Goal: Register for event/course

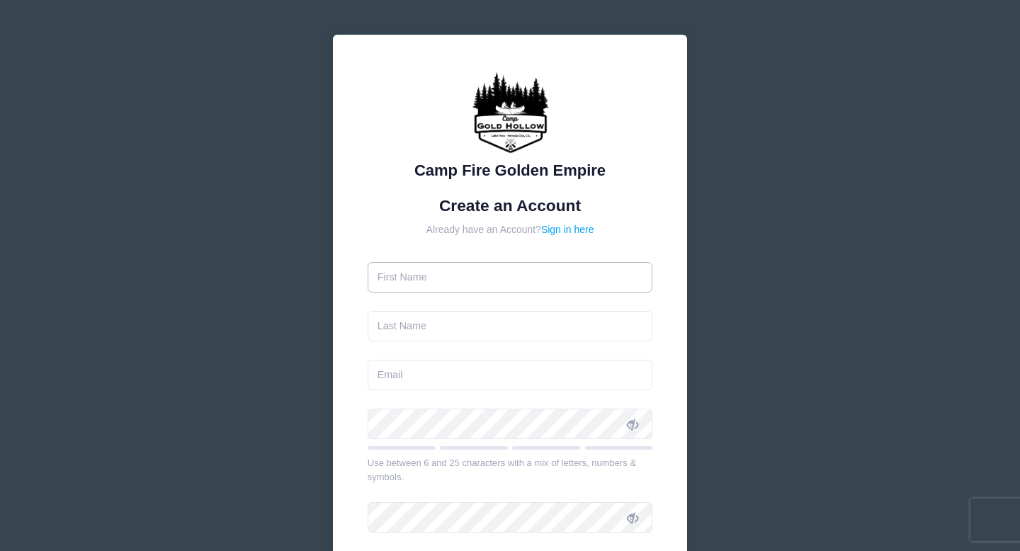
click at [438, 270] on input "text" at bounding box center [511, 277] width 286 height 30
type input "[PERSON_NAME]"
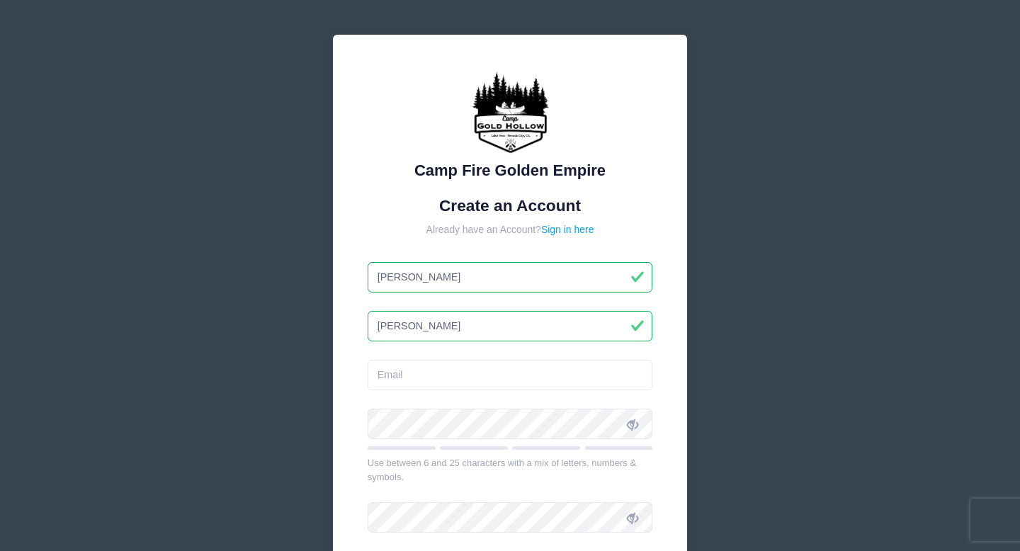
type input "[PERSON_NAME]"
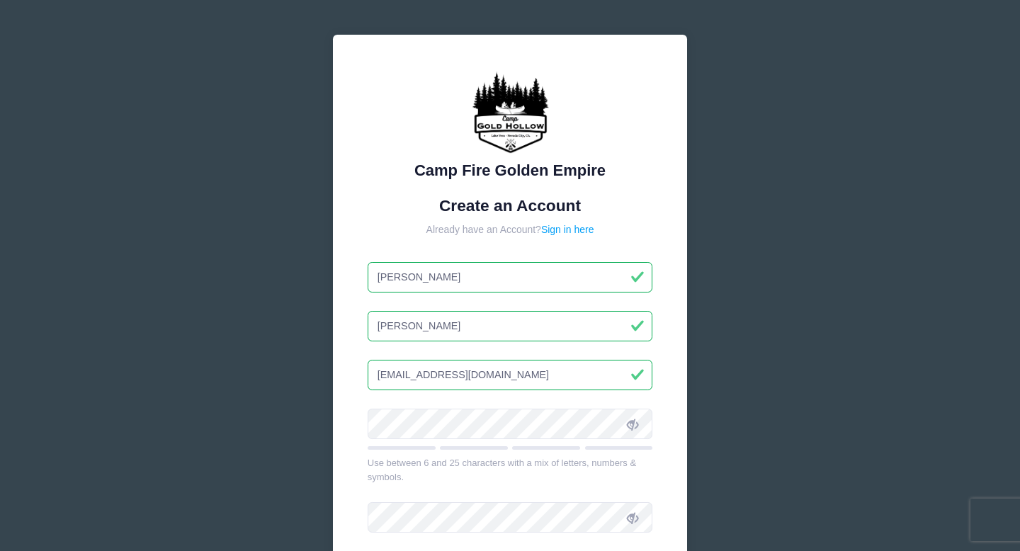
type input "[EMAIL_ADDRESS][DOMAIN_NAME]"
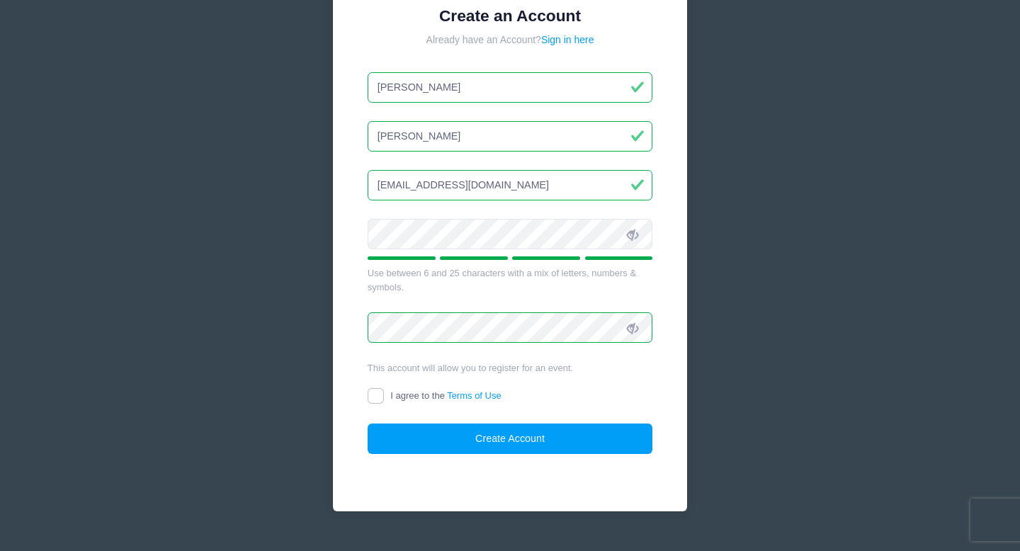
scroll to position [220, 0]
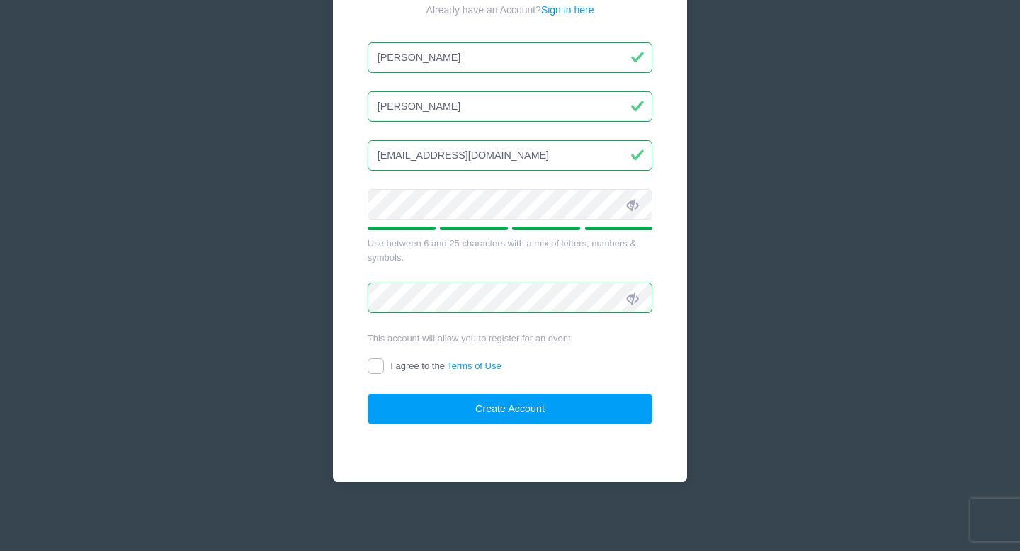
click at [375, 366] on input "I agree to the Terms of Use" at bounding box center [376, 366] width 16 height 16
checkbox input "true"
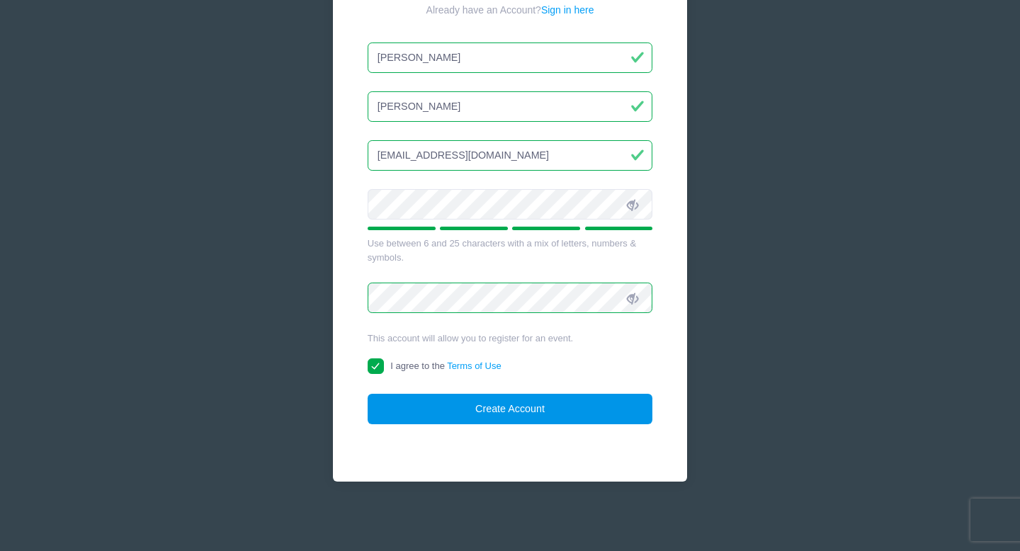
click at [446, 416] on button "Create Account" at bounding box center [511, 409] width 286 height 30
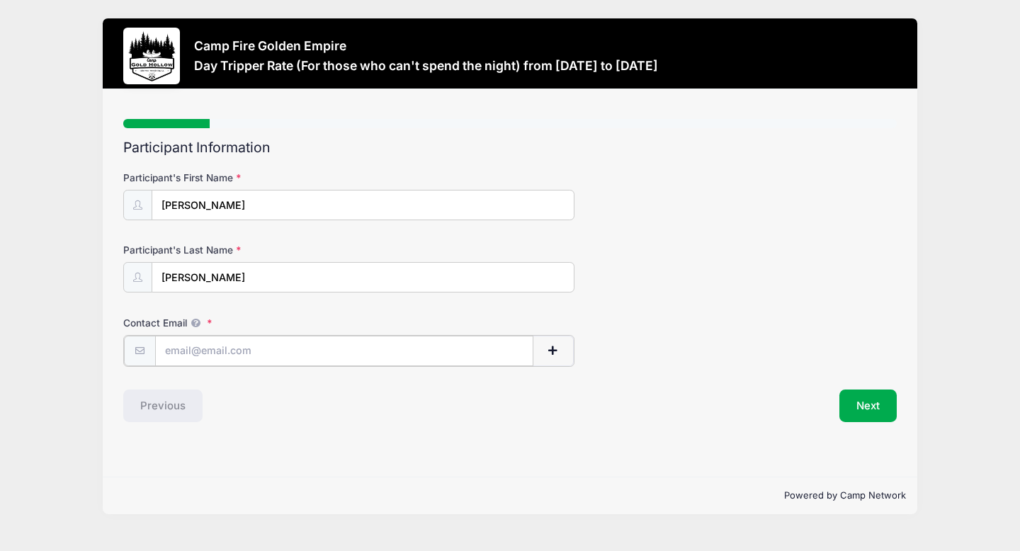
click at [199, 354] on input "Contact Email" at bounding box center [344, 351] width 379 height 30
type input "[EMAIL_ADDRESS][DOMAIN_NAME]"
click at [861, 400] on button "Next" at bounding box center [868, 404] width 57 height 33
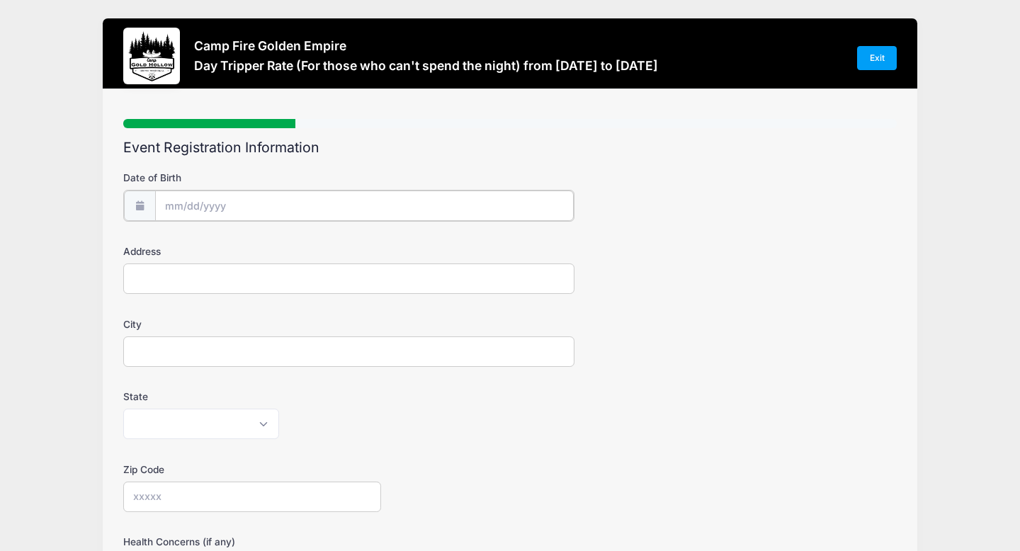
click at [188, 208] on input "Date of Birth" at bounding box center [364, 206] width 419 height 30
click at [289, 243] on input "2025" at bounding box center [288, 242] width 46 height 21
click at [305, 245] on span at bounding box center [306, 247] width 10 height 11
click at [307, 247] on span at bounding box center [306, 247] width 10 height 11
click at [307, 248] on span at bounding box center [306, 247] width 10 height 11
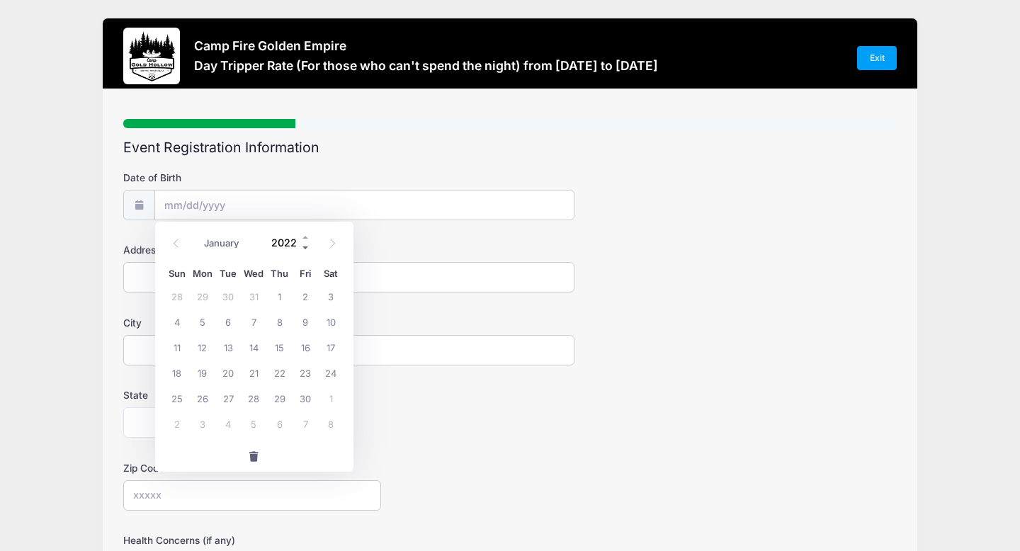
click at [307, 248] on span at bounding box center [306, 247] width 10 height 11
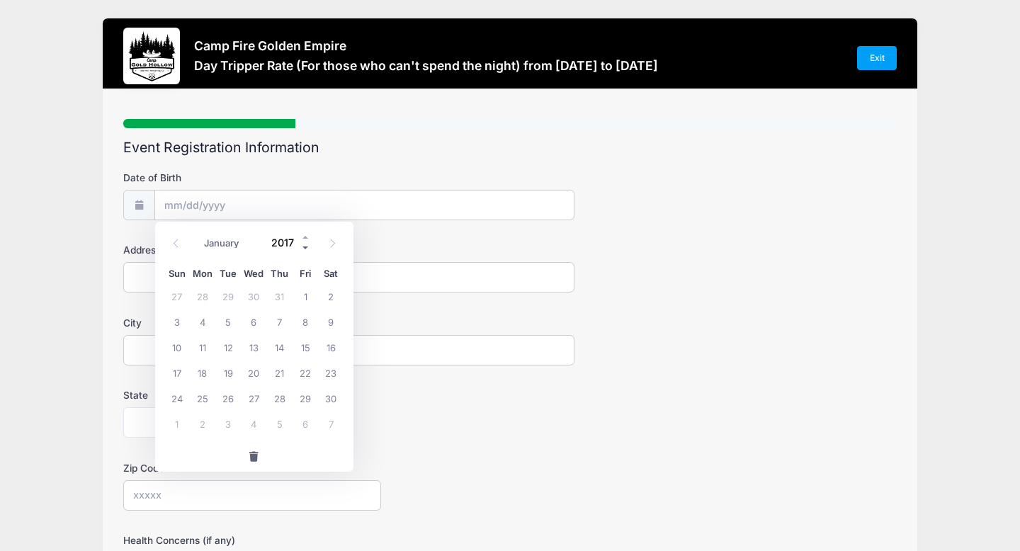
click at [307, 248] on span at bounding box center [306, 247] width 10 height 11
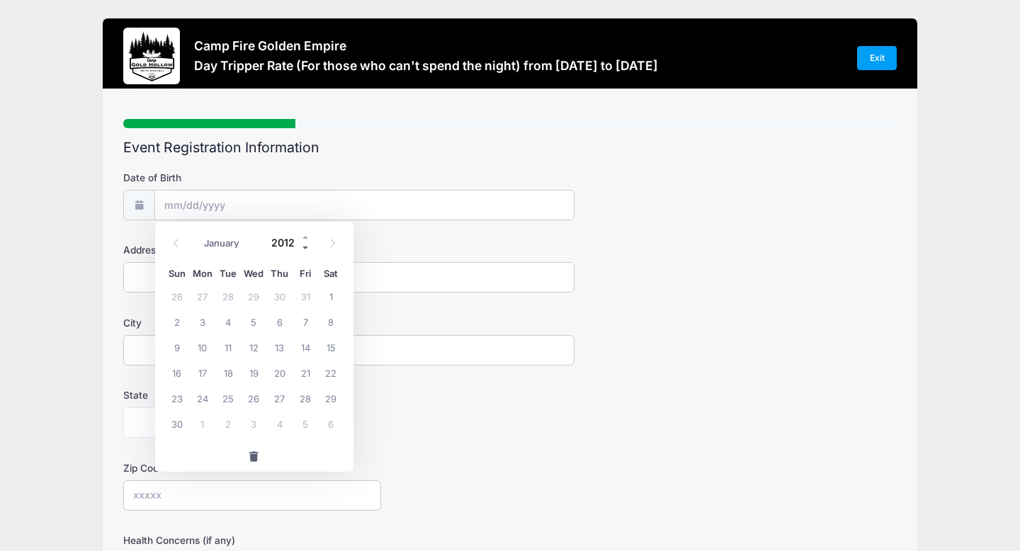
click at [307, 248] on span at bounding box center [306, 247] width 10 height 11
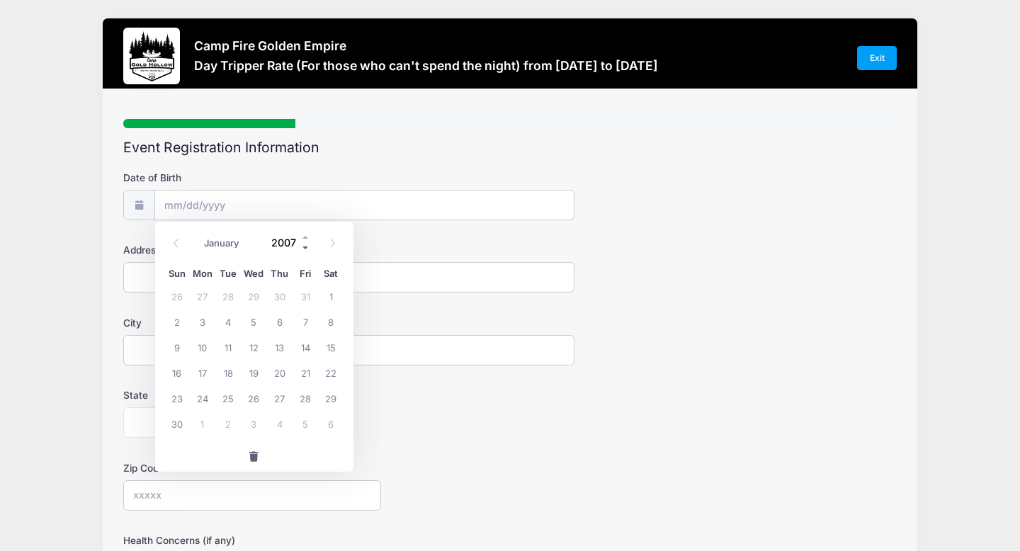
click at [307, 248] on span at bounding box center [306, 247] width 10 height 11
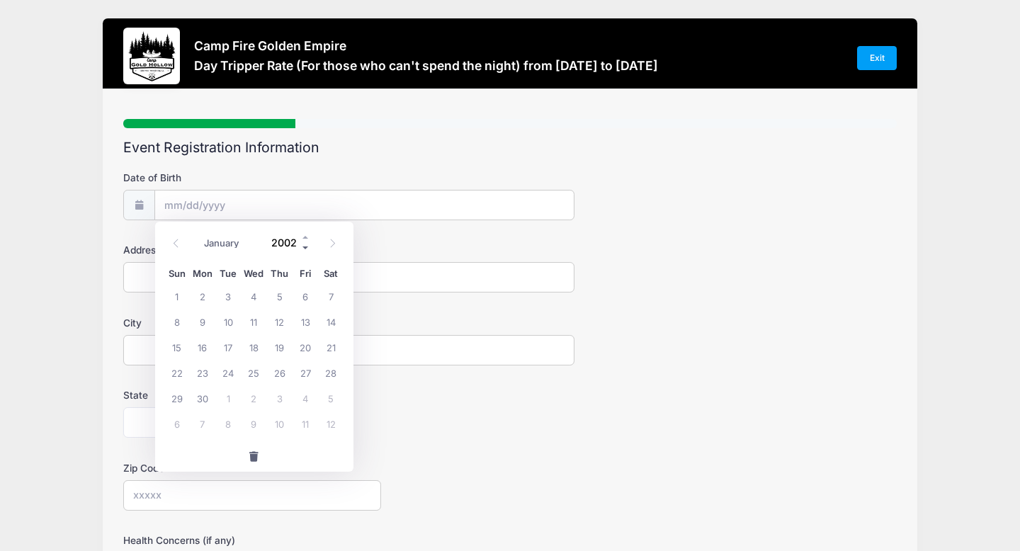
click at [307, 248] on span at bounding box center [306, 247] width 10 height 11
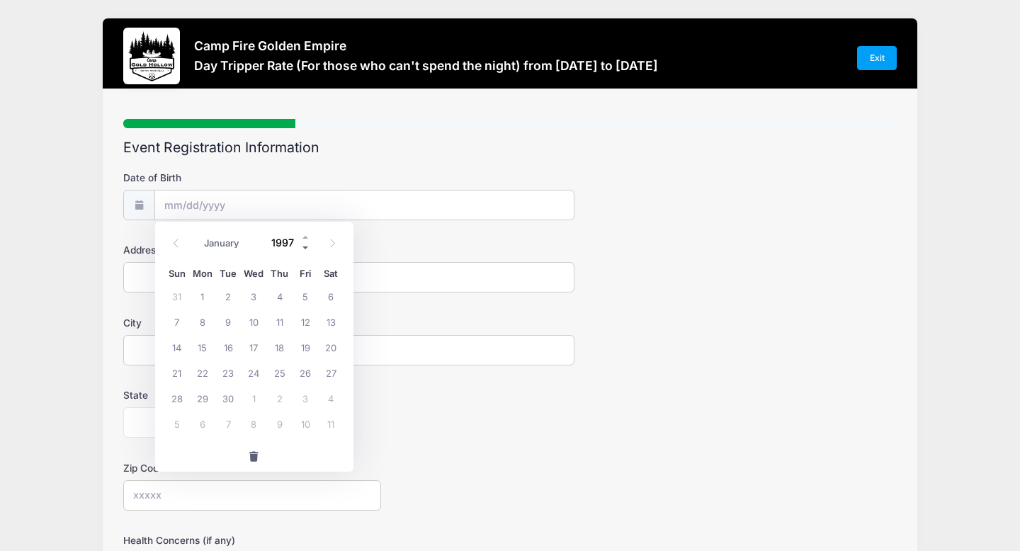
click at [307, 248] on span at bounding box center [306, 247] width 10 height 11
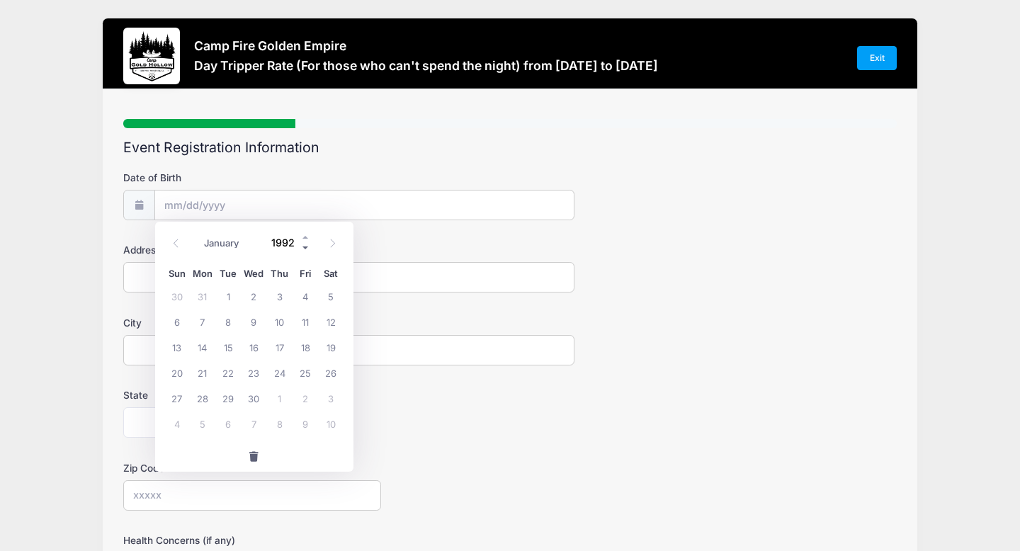
click at [307, 248] on span at bounding box center [306, 247] width 10 height 11
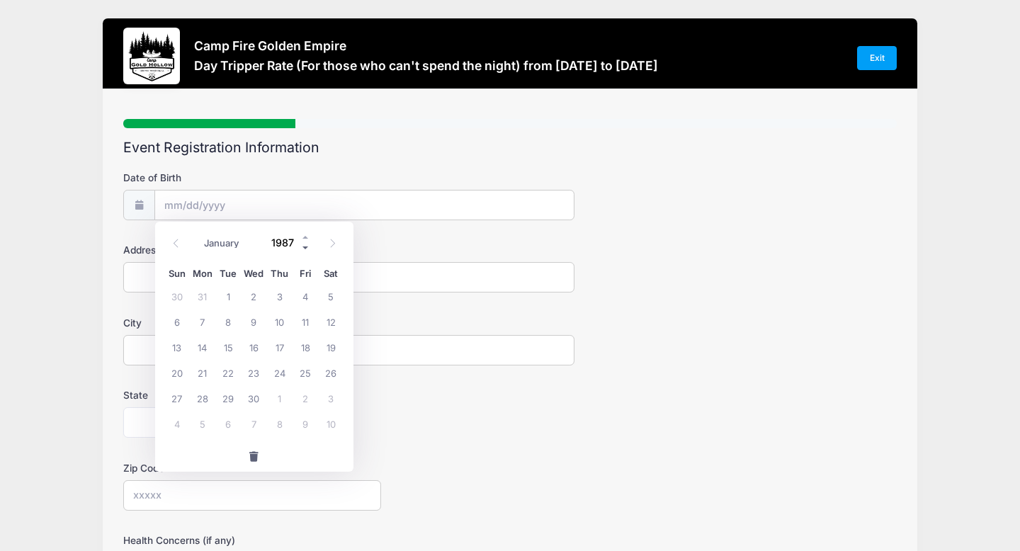
click at [307, 248] on span at bounding box center [306, 247] width 10 height 11
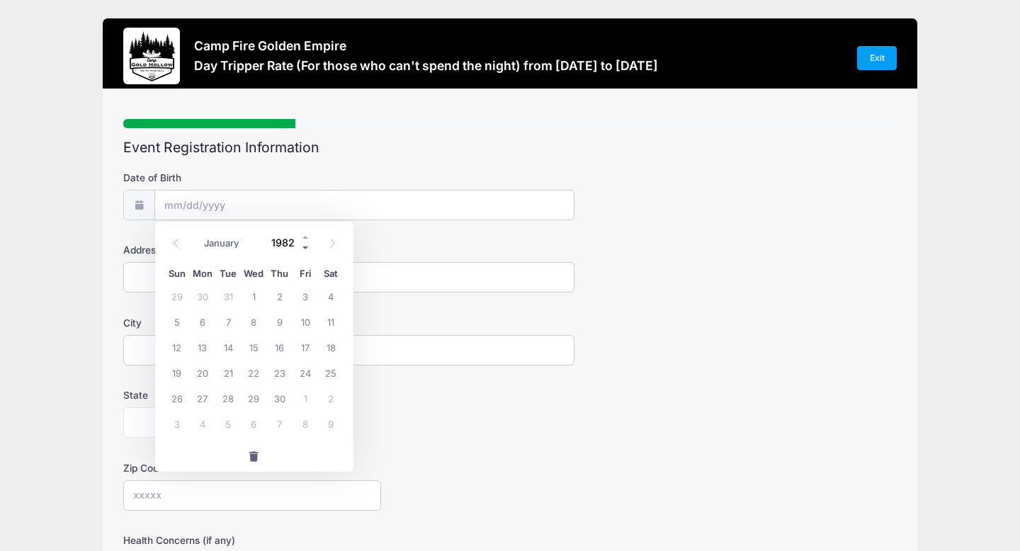
click at [307, 248] on span at bounding box center [306, 247] width 10 height 11
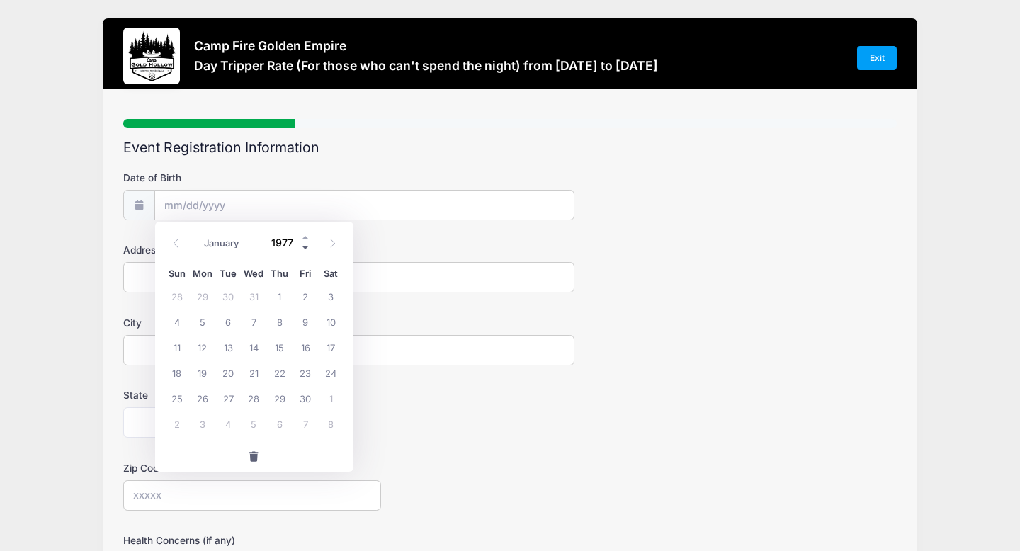
click at [307, 248] on span at bounding box center [306, 247] width 10 height 11
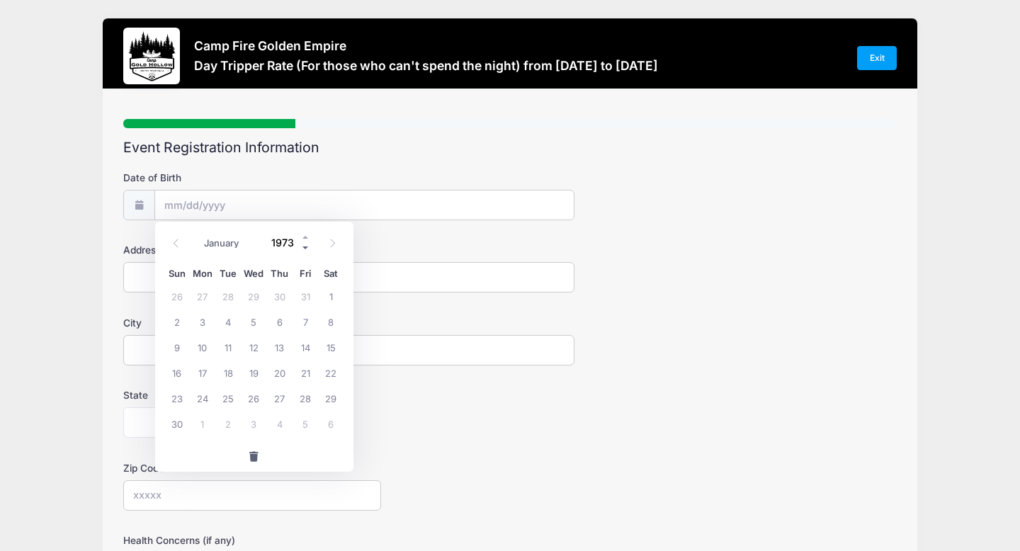
type input "1972"
click at [176, 239] on icon at bounding box center [175, 243] width 9 height 9
select select "7"
click at [254, 348] on span "16" at bounding box center [254, 347] width 26 height 26
type input "08/16/1972"
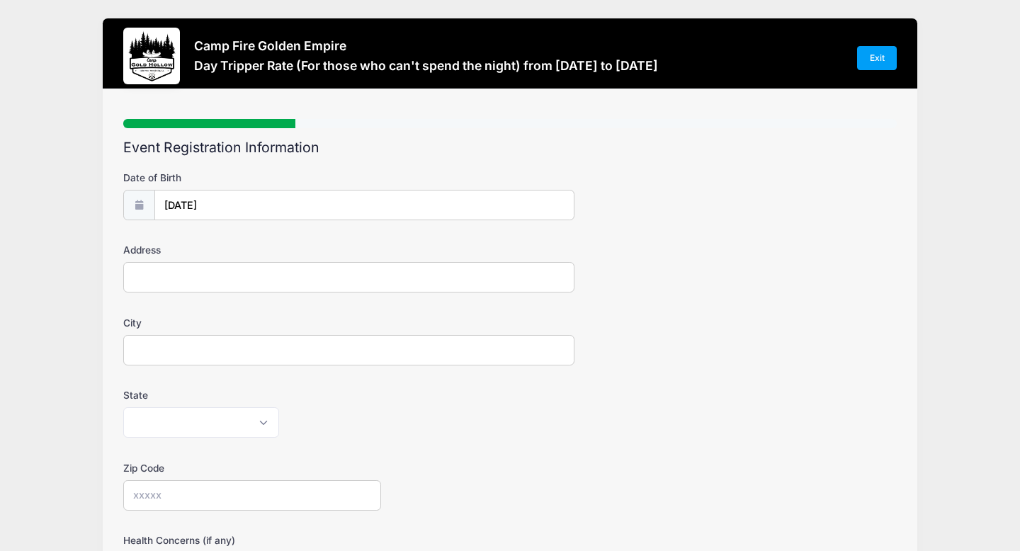
click at [139, 269] on input "Address" at bounding box center [348, 277] width 451 height 30
type input "5032 Kokomo Dr"
type input "Sacramento"
select select "CA"
type input "95835"
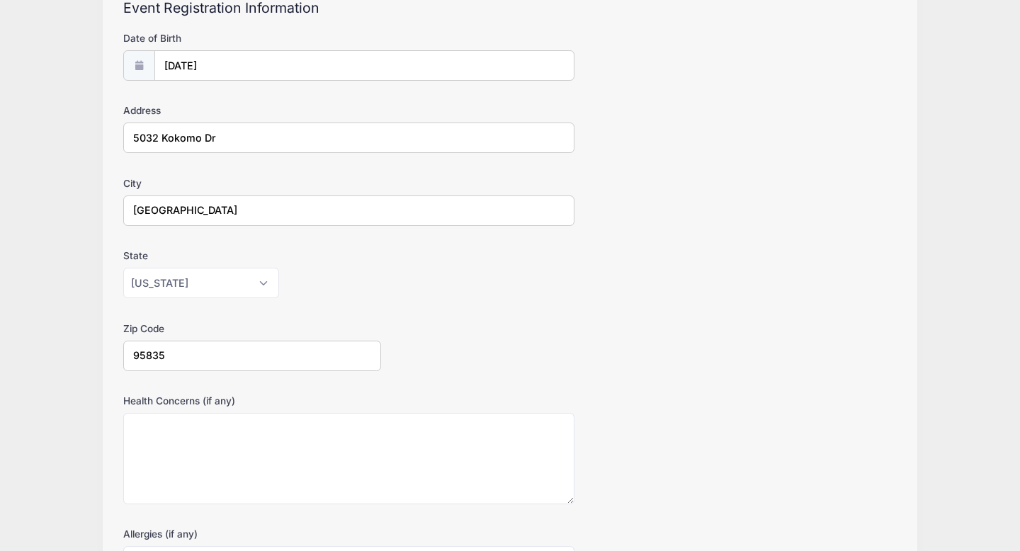
scroll to position [355, 0]
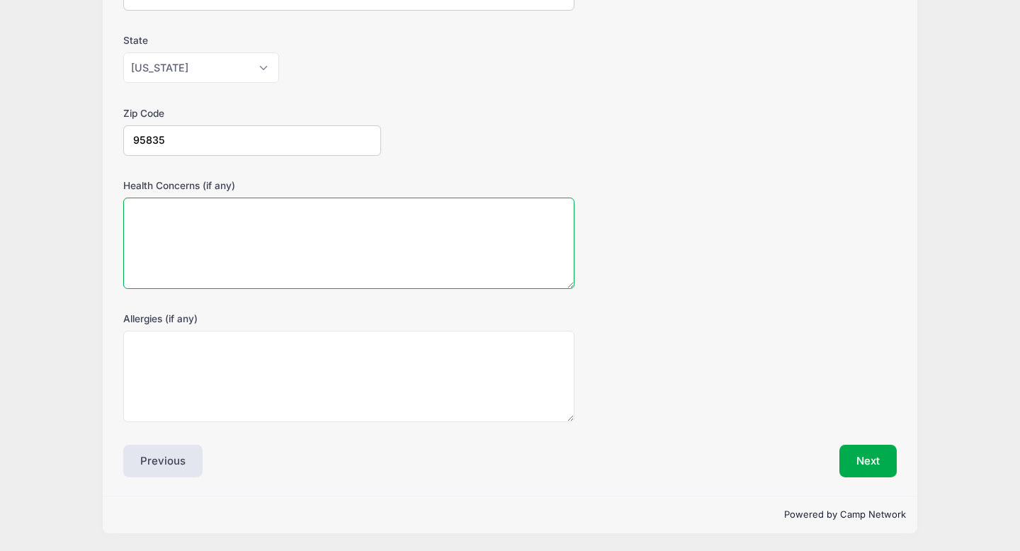
click at [322, 244] on textarea "Health Concerns (if any)" at bounding box center [348, 243] width 451 height 91
type textarea "none"
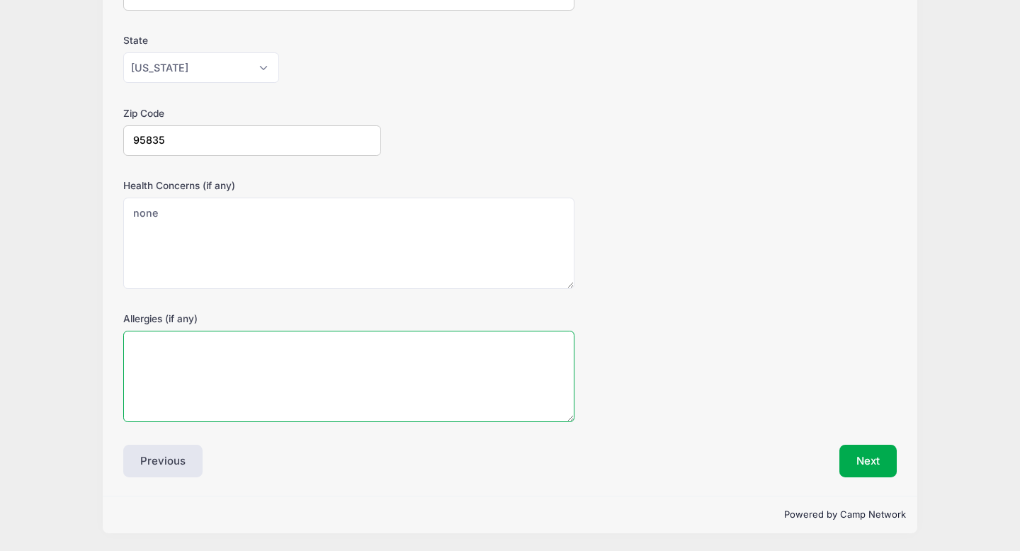
click at [320, 349] on textarea "Allergies (if any)" at bounding box center [348, 376] width 451 height 91
type textarea "none"
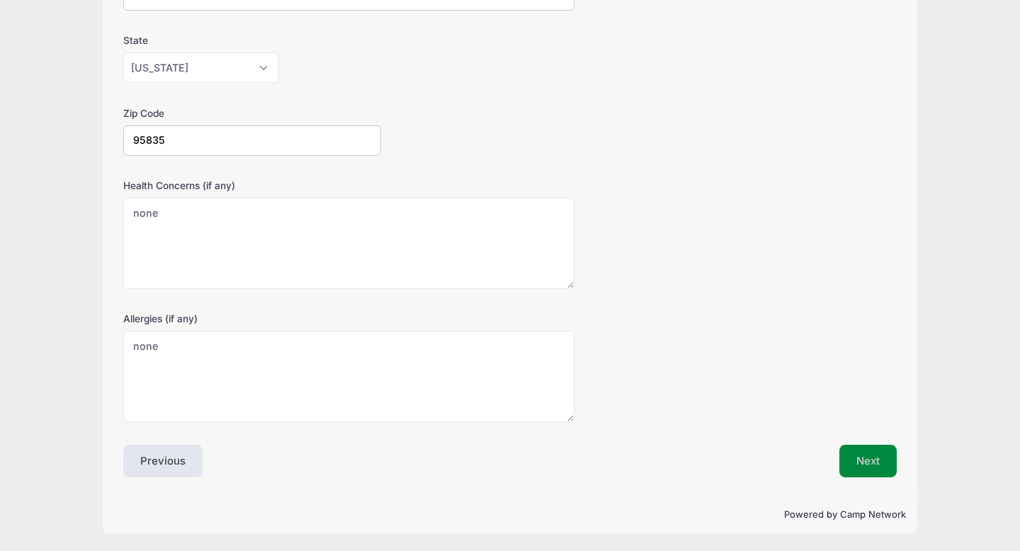
click at [881, 458] on button "Next" at bounding box center [868, 461] width 57 height 33
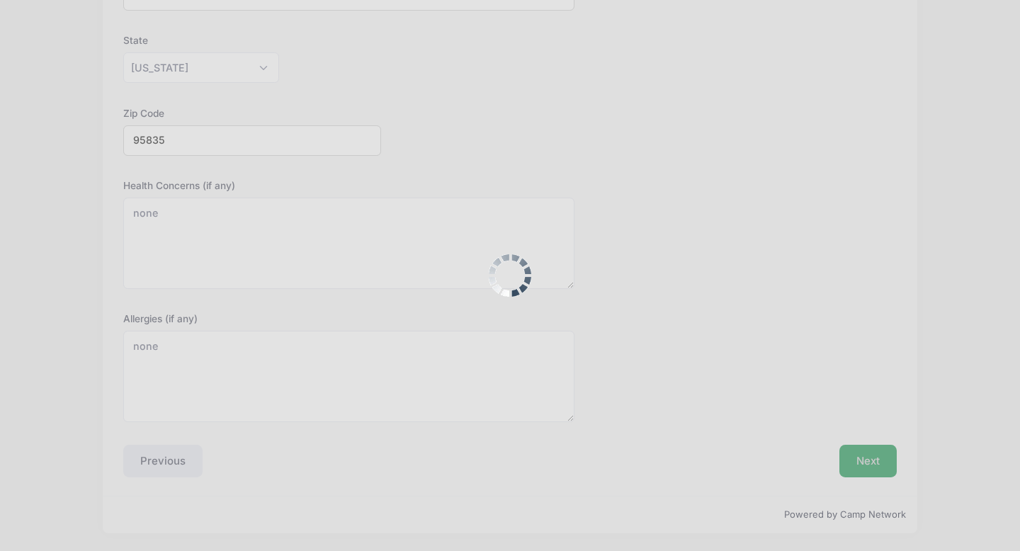
scroll to position [0, 0]
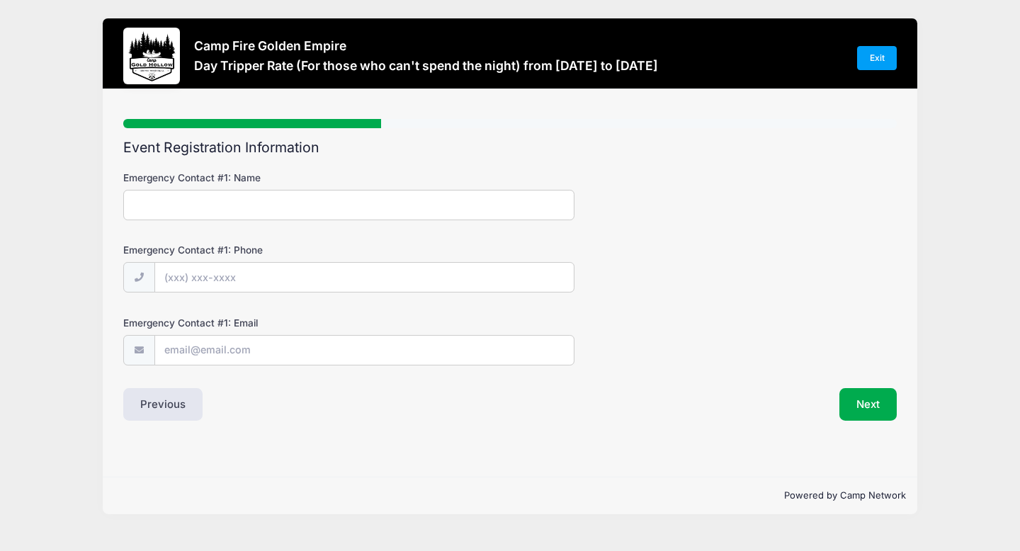
click at [210, 212] on input "Emergency Contact #1: Name" at bounding box center [348, 205] width 451 height 30
click at [188, 200] on input "John" at bounding box center [348, 205] width 451 height 30
type input "John Taylor"
type input "(916) 826-9986"
click at [203, 358] on input "Emergency Contact #1: Email" at bounding box center [364, 351] width 419 height 30
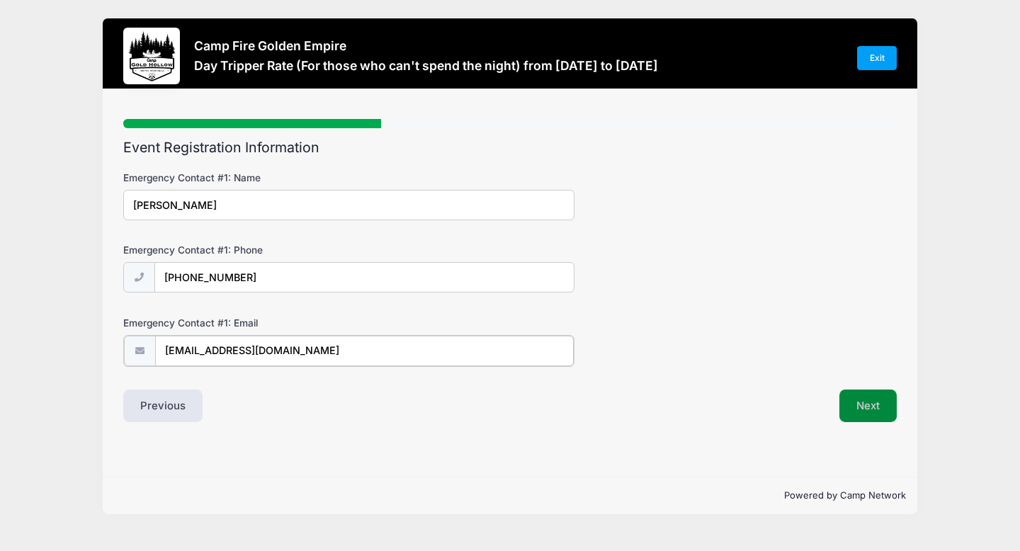
type input "johnta@dpr.com"
click at [866, 402] on button "Next" at bounding box center [868, 404] width 57 height 33
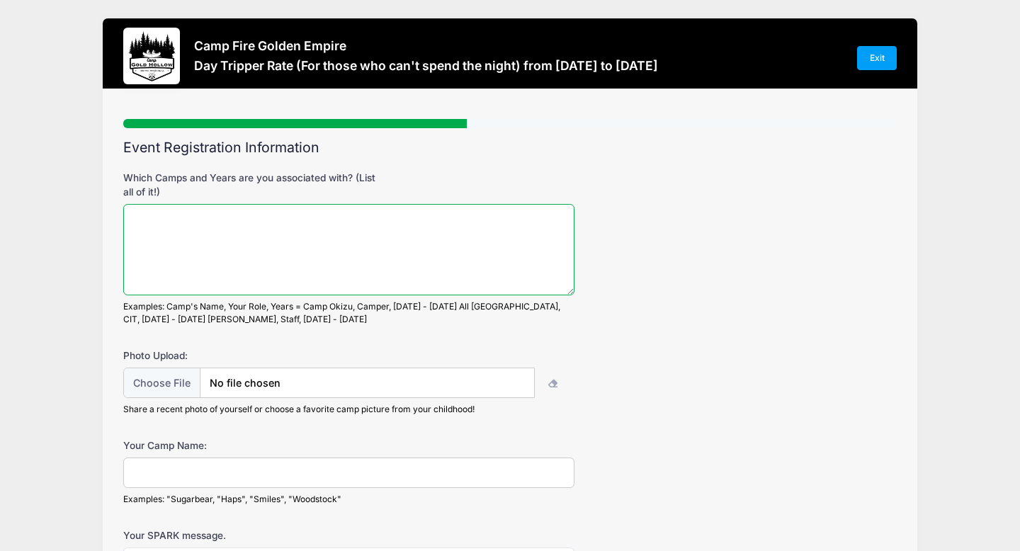
click at [205, 236] on textarea "Which Camps and Years are you associated with? (List all of it!)" at bounding box center [348, 249] width 451 height 91
type textarea "Minaluta late 1970-mid 1980s"
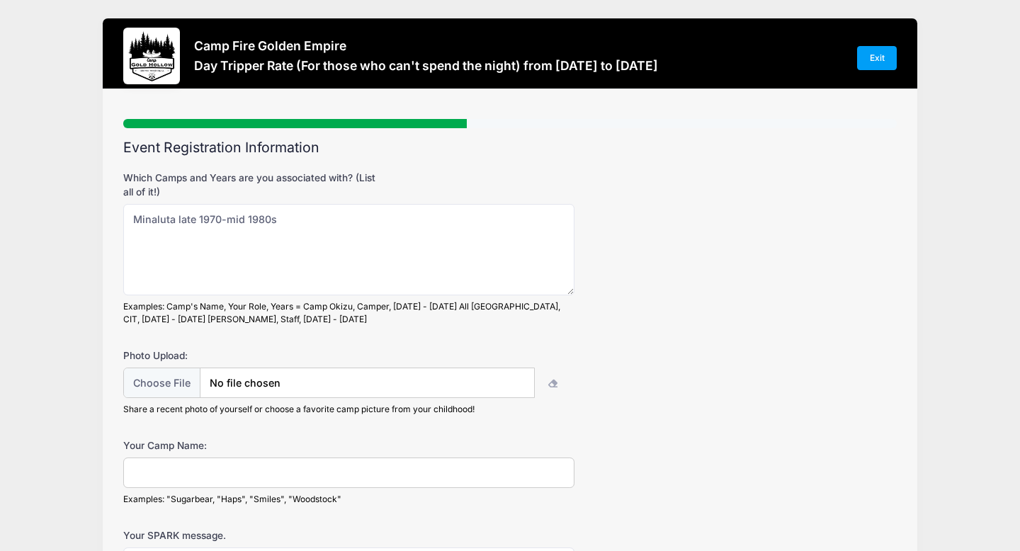
click at [174, 470] on input "Your Camp Name:" at bounding box center [348, 473] width 451 height 30
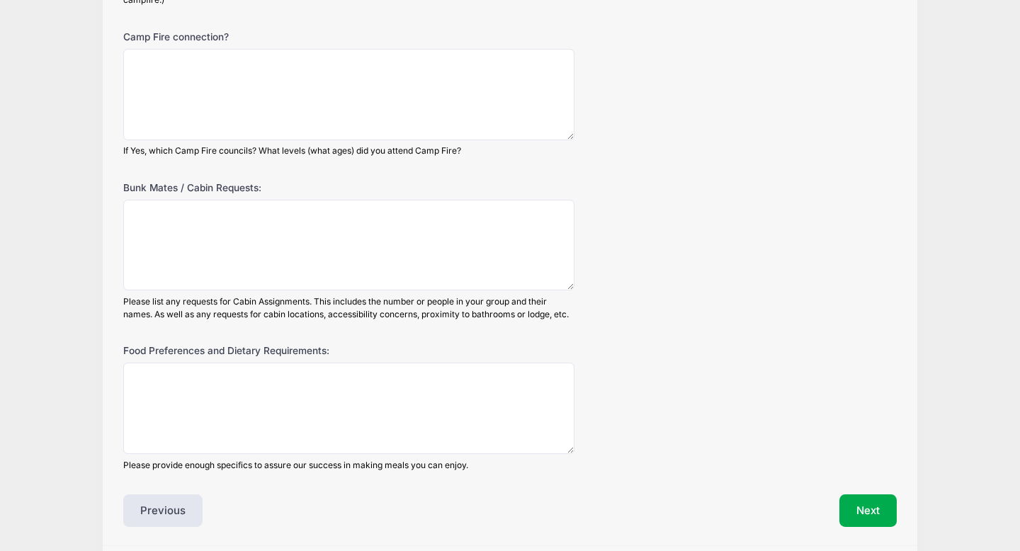
scroll to position [712, 0]
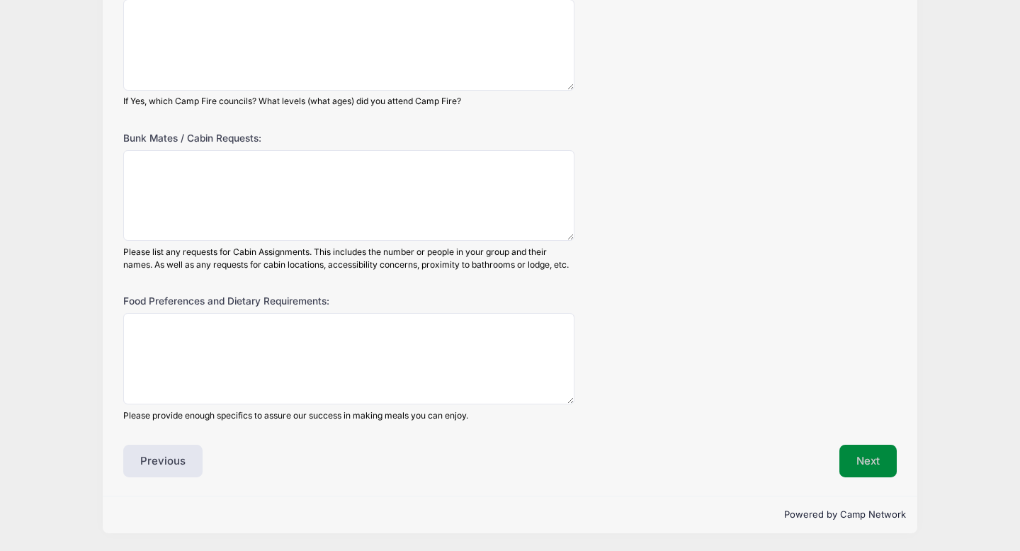
type input "Bumbles"
click at [883, 463] on button "Next" at bounding box center [868, 461] width 57 height 33
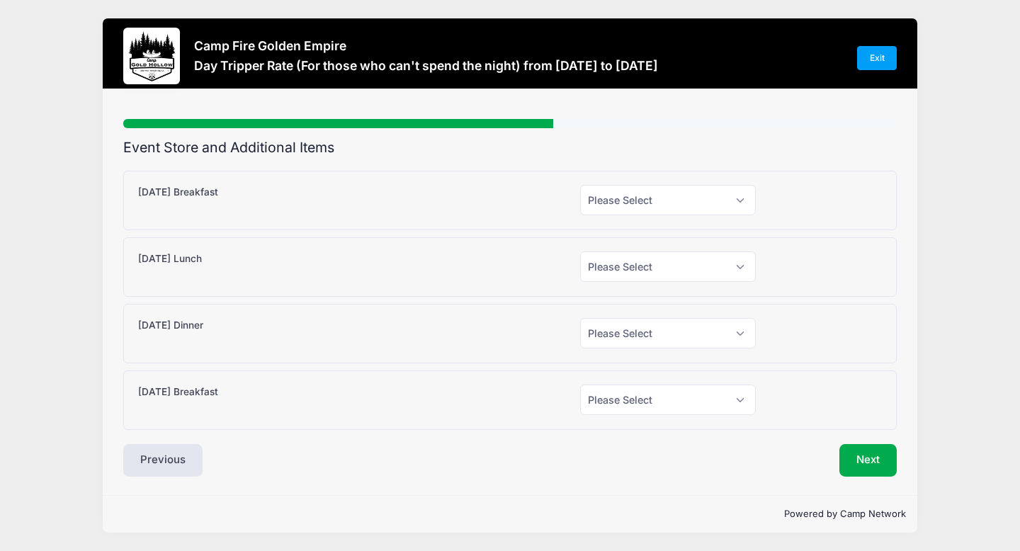
scroll to position [0, 0]
click at [741, 263] on select "Please Select Yes (+$15.00) No" at bounding box center [668, 266] width 176 height 30
select select "1"
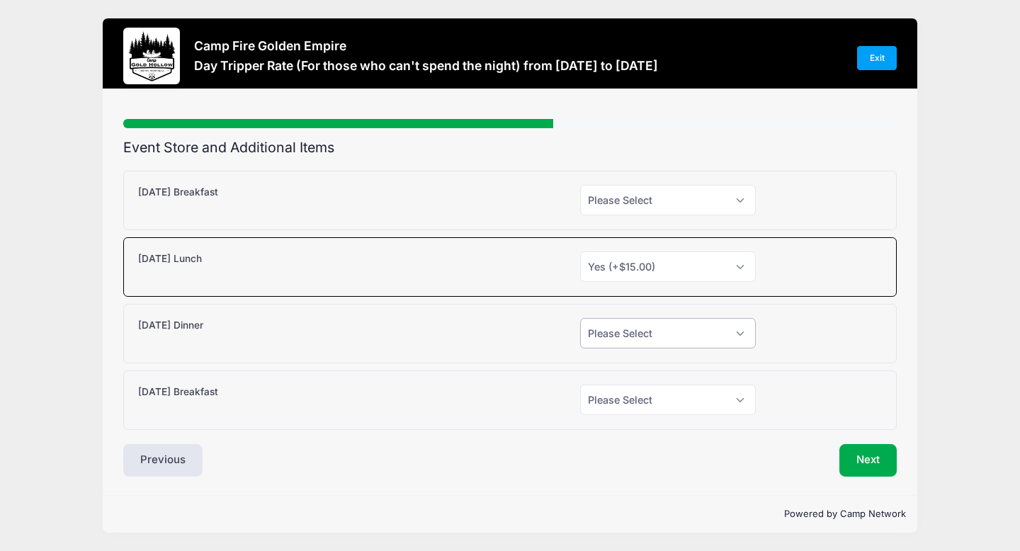
click at [742, 331] on select "Please Select Yes (+$15.00) No" at bounding box center [668, 333] width 176 height 30
select select "1"
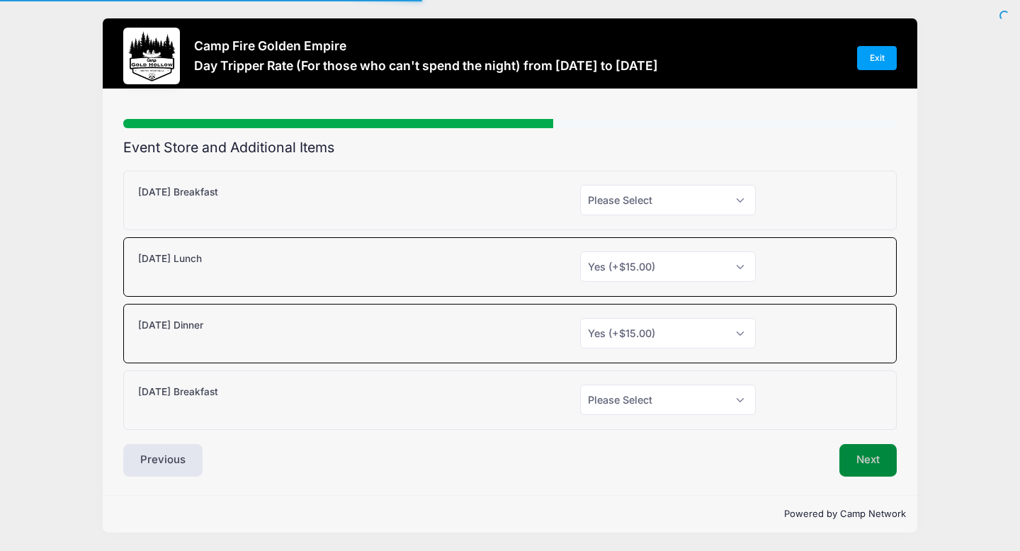
click at [861, 455] on button "Next" at bounding box center [868, 460] width 57 height 33
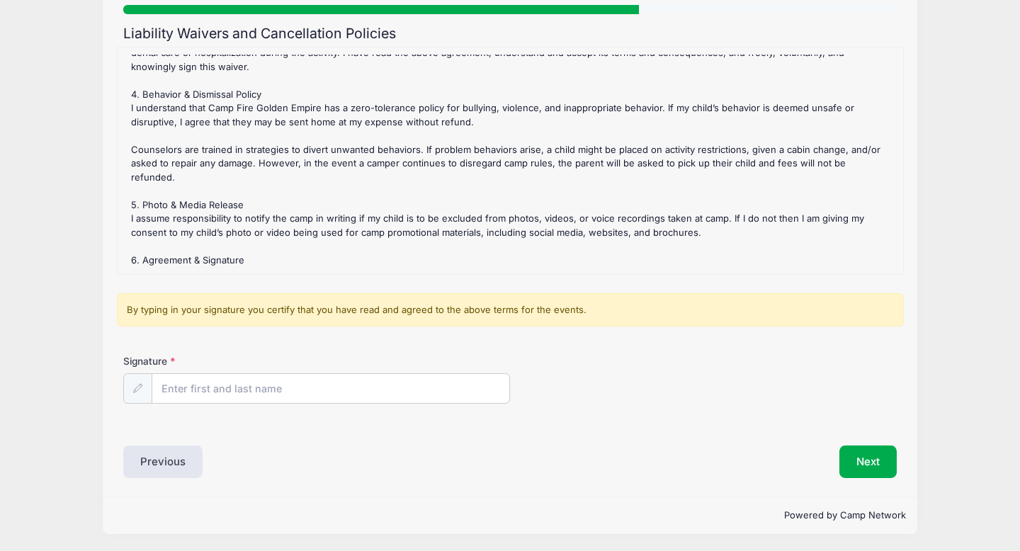
scroll to position [115, 0]
click at [195, 392] on input "Signature" at bounding box center [330, 388] width 357 height 30
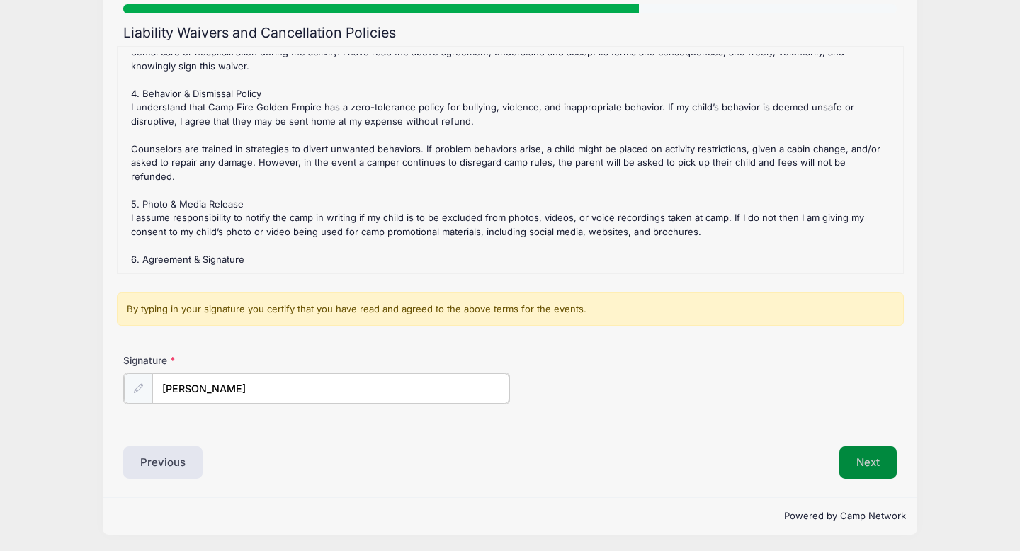
type input "Brenna Taylor"
click at [869, 459] on button "Next" at bounding box center [868, 461] width 57 height 33
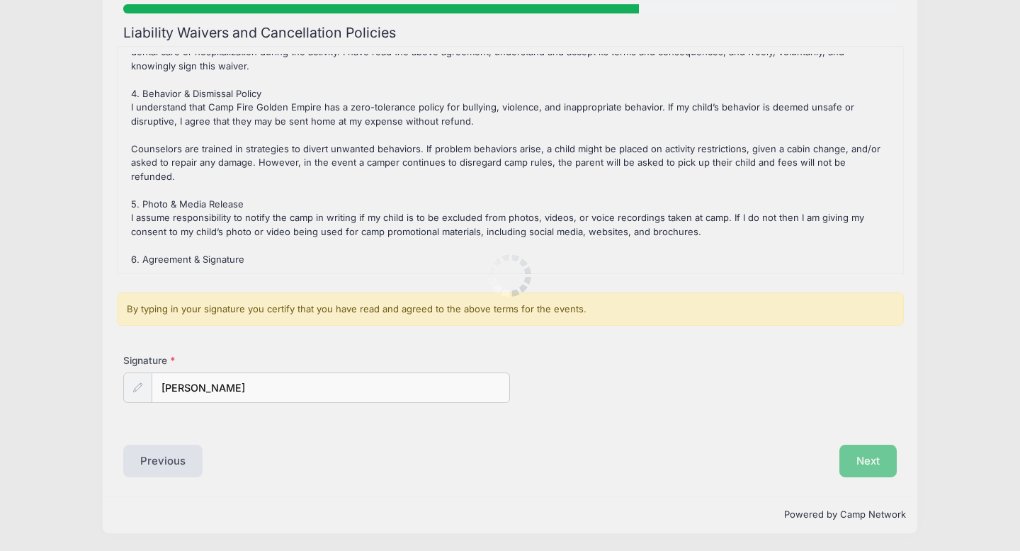
scroll to position [0, 0]
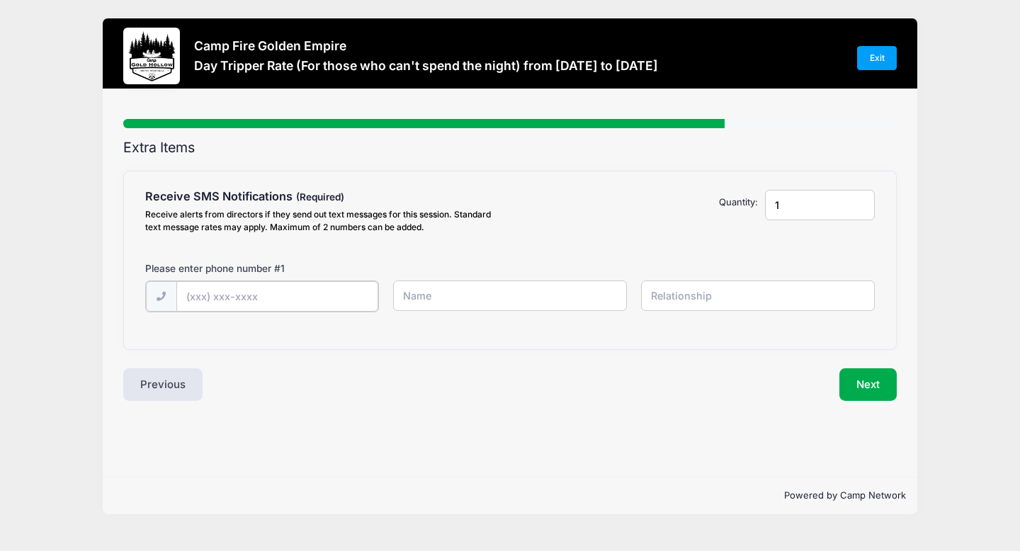
click at [220, 301] on input "text" at bounding box center [277, 296] width 202 height 30
type input "(916) 224-5344"
click at [444, 300] on input "text" at bounding box center [510, 296] width 234 height 30
type input "B"
click at [272, 298] on input "(916) 224-5344" at bounding box center [277, 296] width 202 height 30
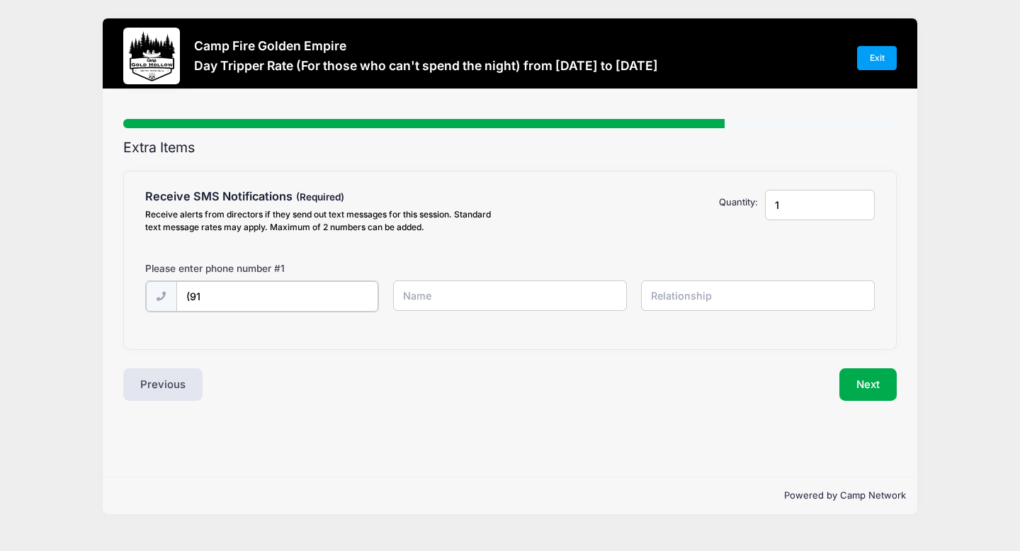
type input "(9"
type input "(916) 224-5344"
click at [415, 297] on input "text" at bounding box center [510, 296] width 234 height 30
type input "[PERSON_NAME]"
click at [321, 303] on input "(916) 224-5344" at bounding box center [277, 296] width 202 height 30
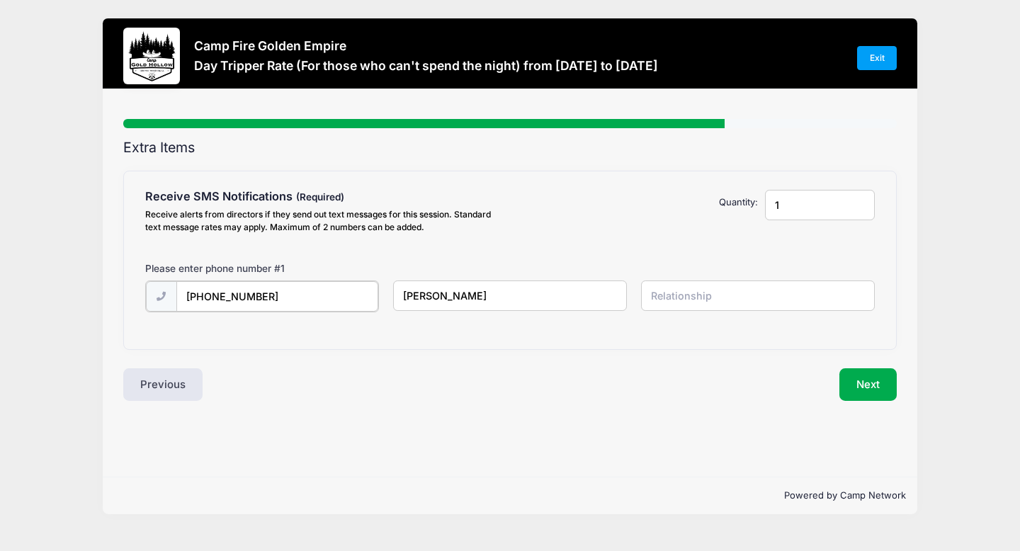
type input "(916) 826-9986"
click at [475, 295] on input "[PERSON_NAME]" at bounding box center [510, 296] width 234 height 30
type input "B"
type input "John"
type input "husband"
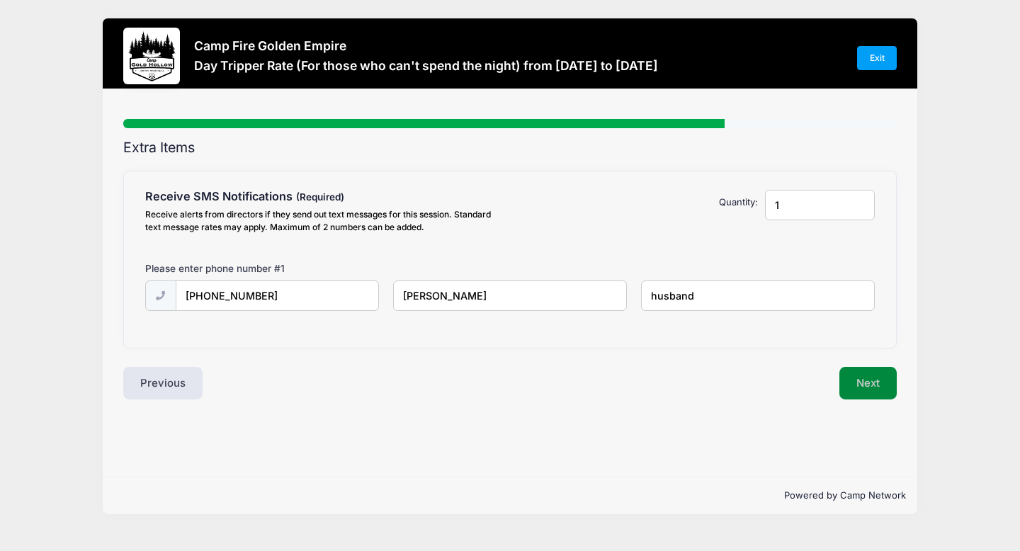
click at [857, 377] on button "Next" at bounding box center [868, 383] width 57 height 33
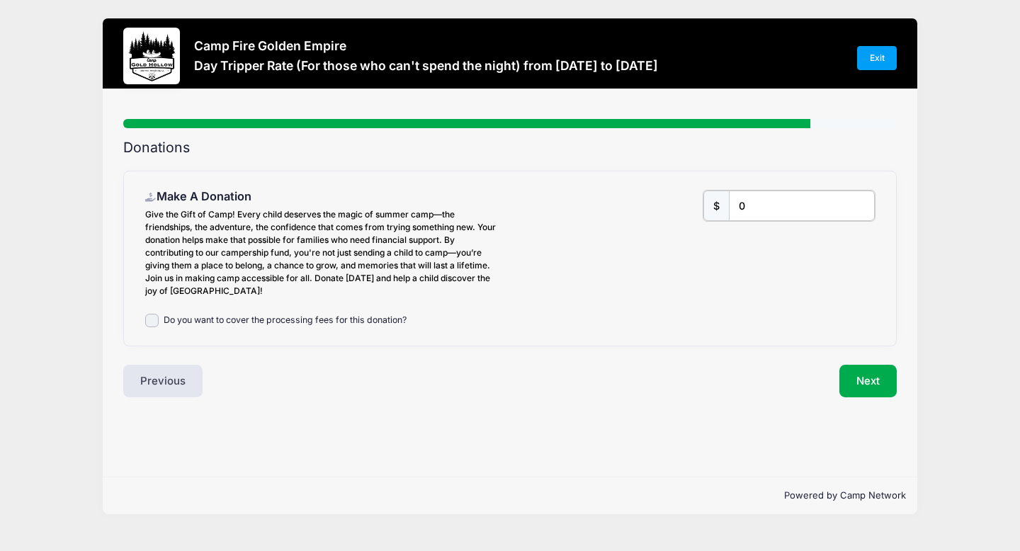
click at [752, 200] on input "0" at bounding box center [801, 206] width 145 height 30
click at [866, 387] on button "Next" at bounding box center [868, 381] width 57 height 33
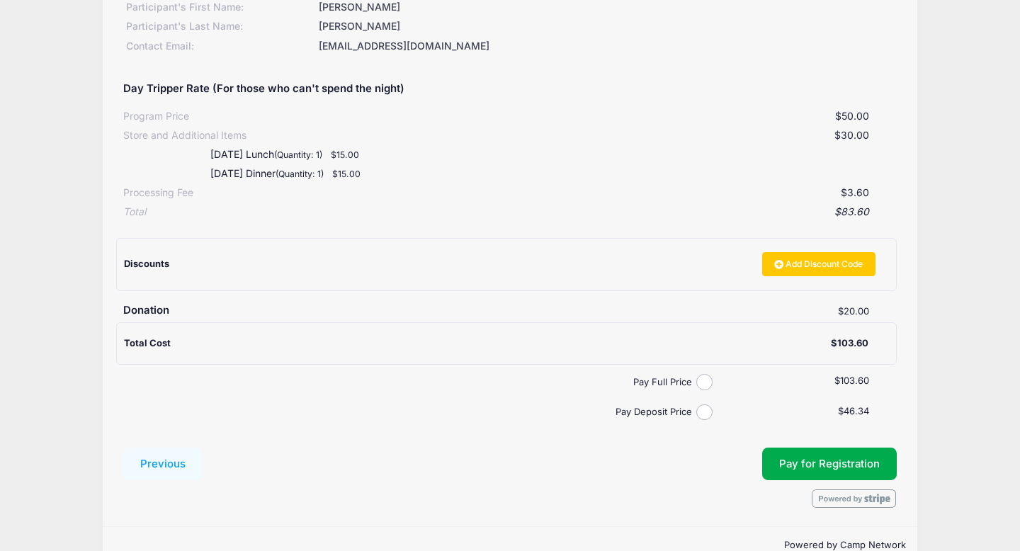
scroll to position [179, 0]
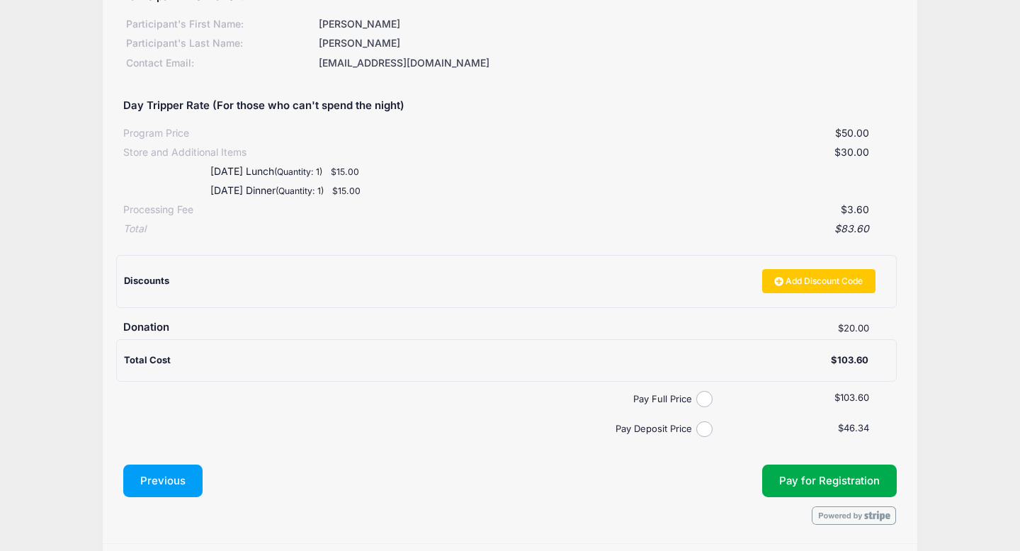
click at [165, 480] on button "Previous" at bounding box center [162, 481] width 79 height 33
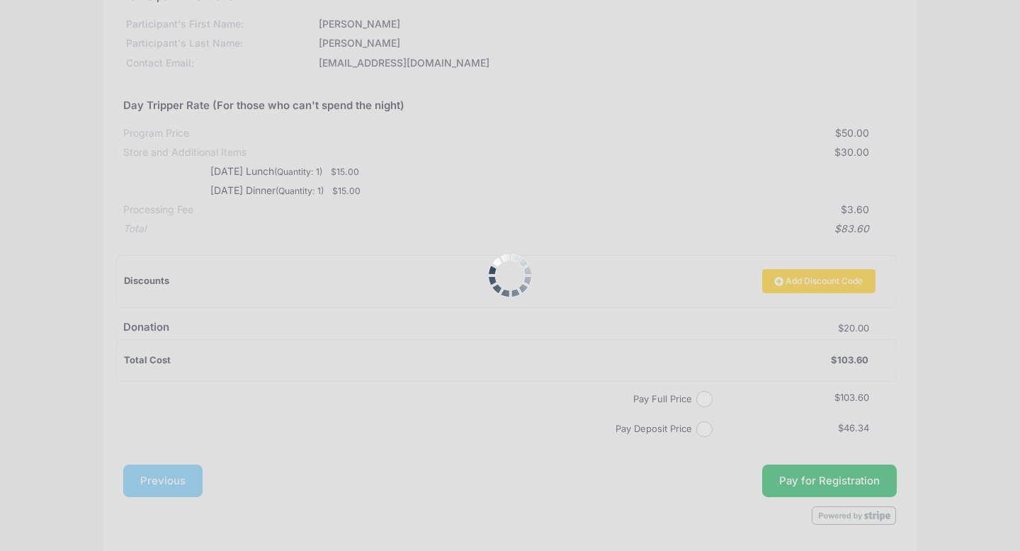
scroll to position [0, 0]
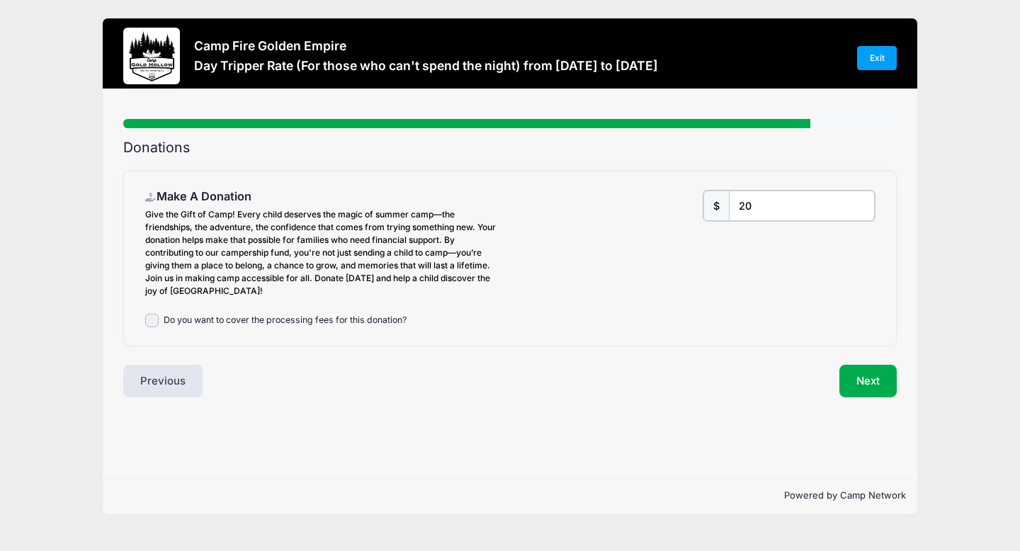
click at [759, 205] on input "20" at bounding box center [801, 206] width 145 height 30
type input "2"
type input "16.40"
click at [870, 383] on button "Next" at bounding box center [868, 381] width 57 height 33
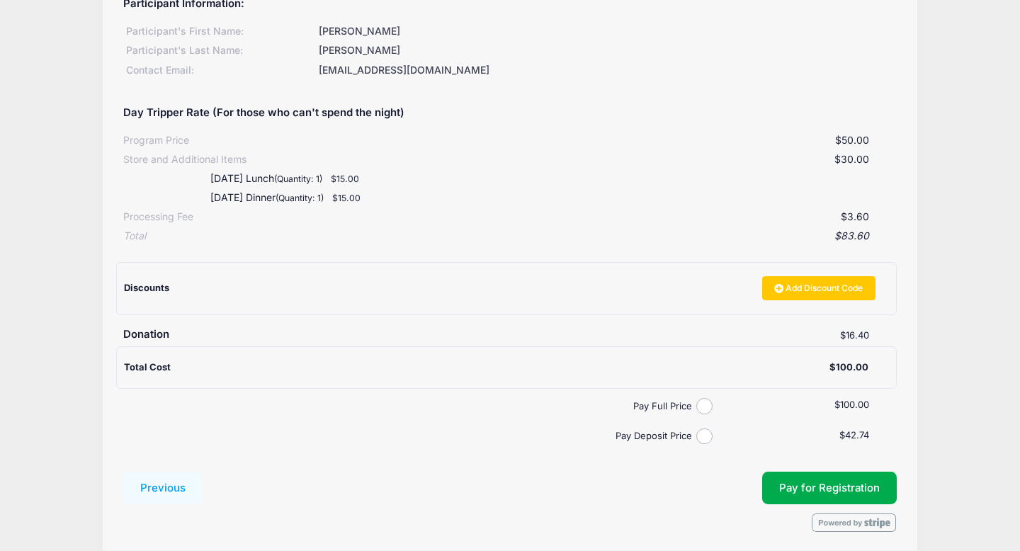
scroll to position [174, 0]
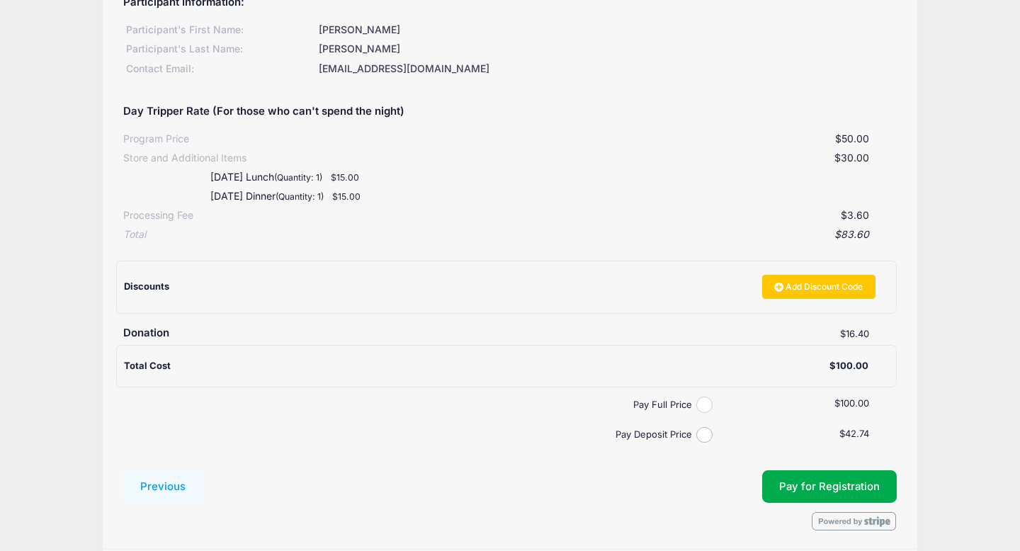
click at [703, 408] on input "Pay Full Price" at bounding box center [704, 405] width 16 height 16
radio input "true"
click at [806, 487] on button "Pay for Registration" at bounding box center [829, 486] width 135 height 33
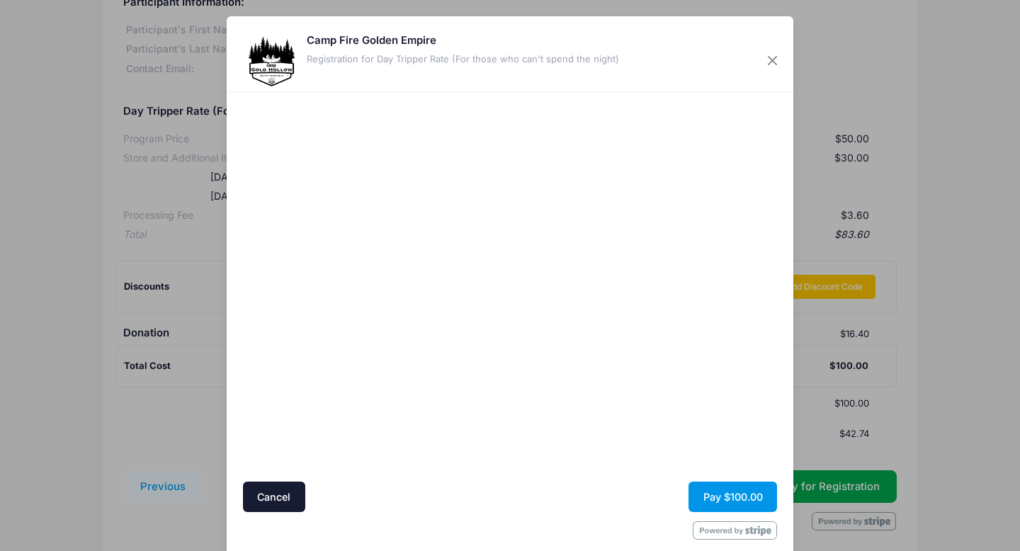
click at [710, 495] on button "Pay $100.00" at bounding box center [733, 497] width 89 height 30
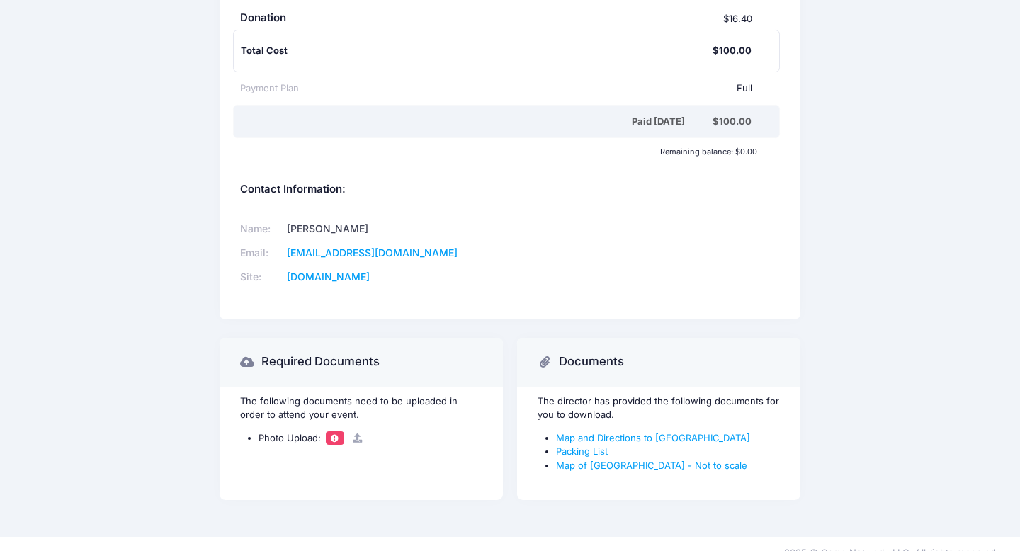
scroll to position [521, 0]
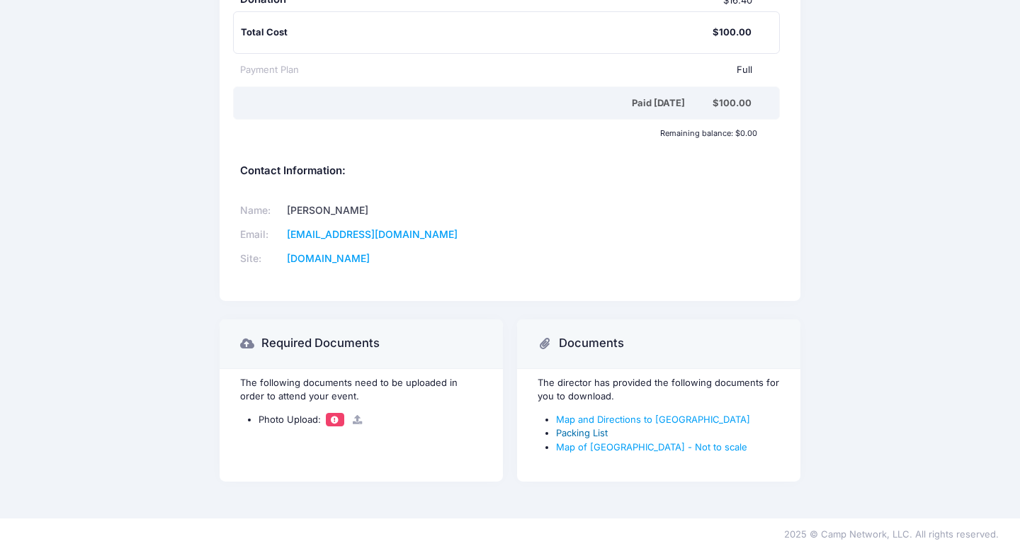
click at [589, 437] on link "Packing List" at bounding box center [582, 432] width 52 height 11
